Goal: Communication & Community: Answer question/provide support

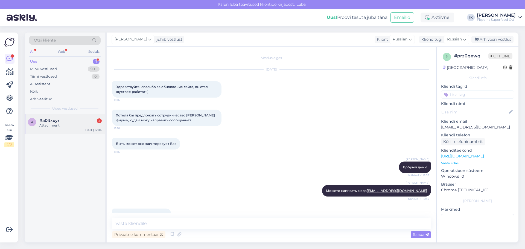
scroll to position [37, 0]
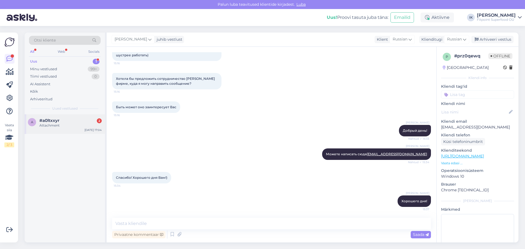
click at [71, 122] on div "#a0ltxxyr 2" at bounding box center [70, 120] width 62 height 5
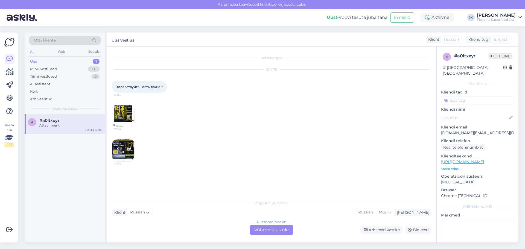
scroll to position [0, 0]
click at [125, 117] on img at bounding box center [123, 116] width 22 height 22
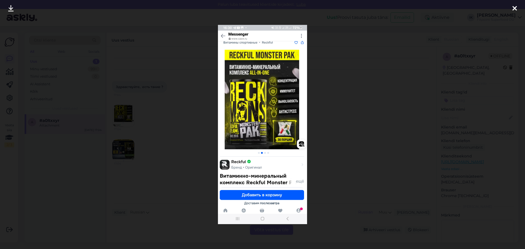
click at [514, 7] on icon at bounding box center [514, 8] width 4 height 7
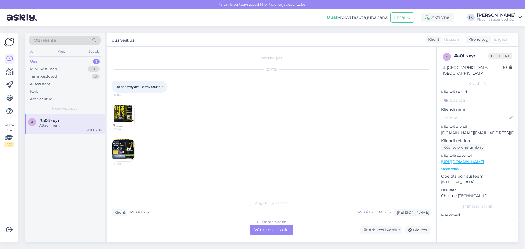
click at [127, 152] on img at bounding box center [123, 150] width 22 height 22
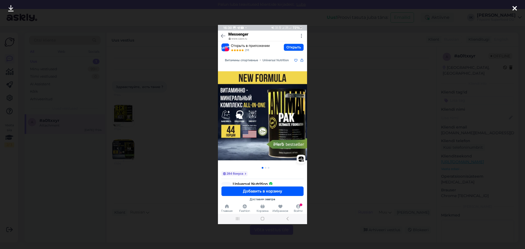
click at [515, 9] on icon at bounding box center [514, 8] width 4 height 7
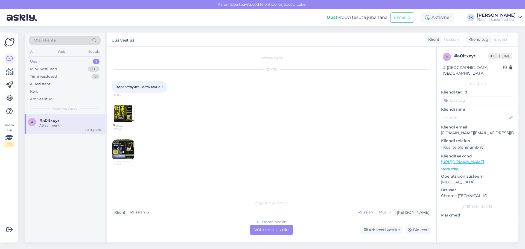
click at [268, 230] on div "Russian to Russian Võta vestlus üle" at bounding box center [271, 230] width 43 height 10
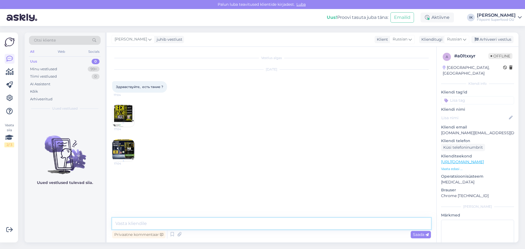
click at [144, 223] on textarea at bounding box center [271, 223] width 319 height 11
type textarea "Добрый вечер!"
click at [143, 223] on textarea at bounding box center [271, 223] width 319 height 11
type textarea "Есть такие варианты"
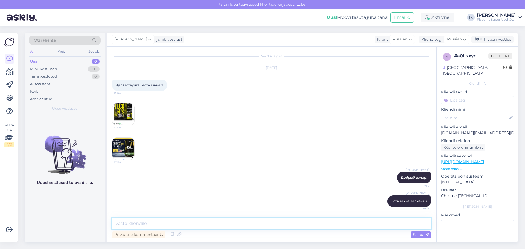
paste textarea "[URL][DOMAIN_NAME]"
type textarea "[URL][DOMAIN_NAME]"
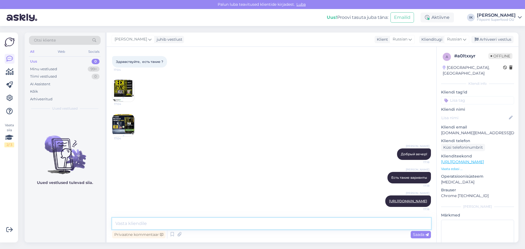
paste textarea "[URL][DOMAIN_NAME]"
type textarea "[URL][DOMAIN_NAME]"
click at [423, 233] on span "Saada" at bounding box center [421, 234] width 16 height 5
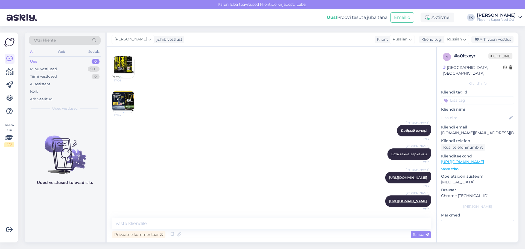
click at [57, 60] on div "Uus 0" at bounding box center [65, 62] width 72 height 8
click at [49, 70] on div "Minu vestlused" at bounding box center [43, 68] width 27 height 5
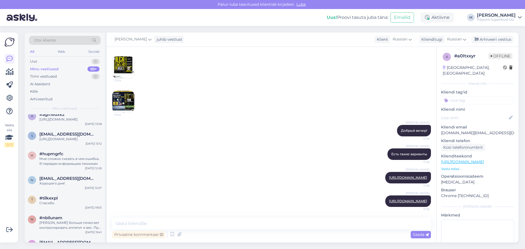
scroll to position [0, 0]
